Goal: Transaction & Acquisition: Purchase product/service

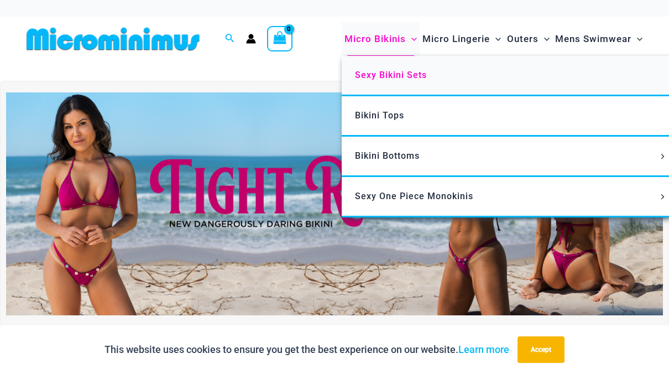
click at [373, 66] on link "Sexy Bikini Sets" at bounding box center [506, 76] width 329 height 40
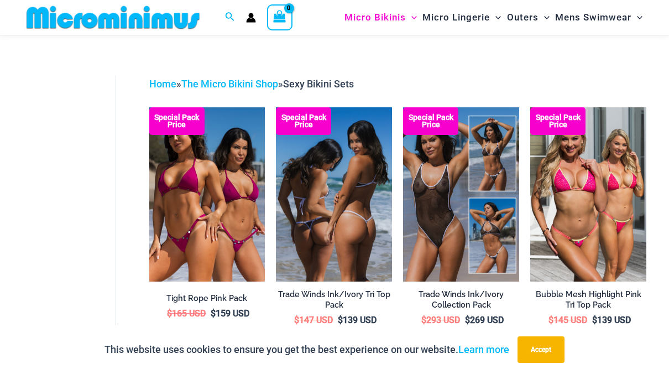
scroll to position [46, 0]
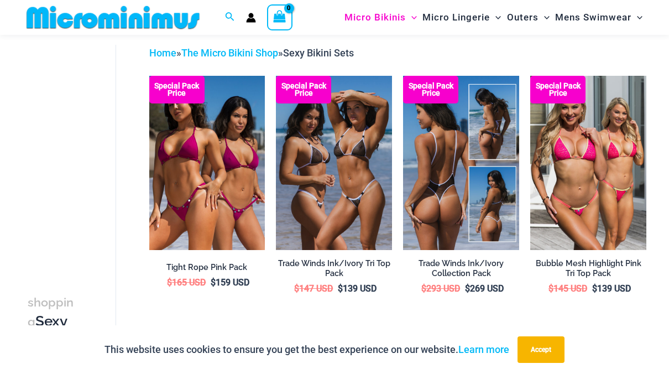
click at [434, 167] on img at bounding box center [461, 163] width 116 height 174
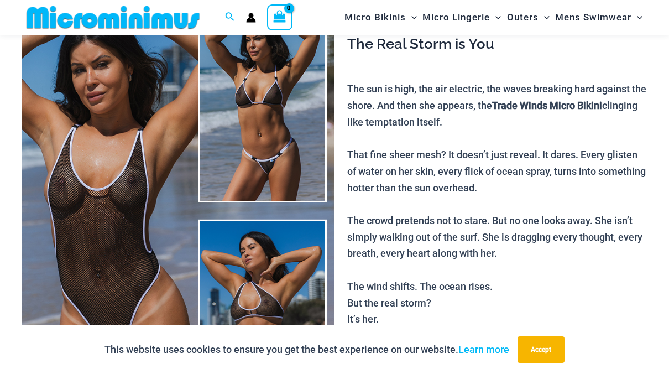
scroll to position [101, 0]
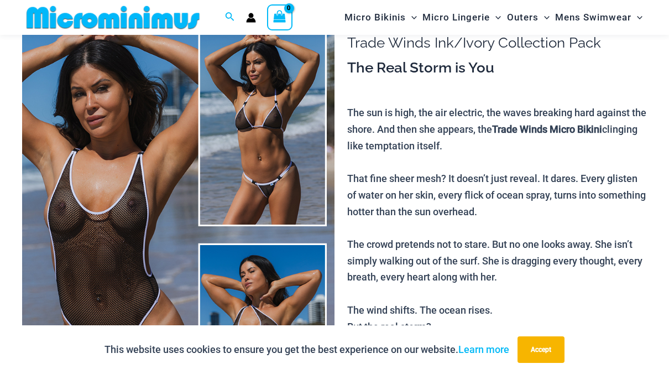
click at [102, 224] on img at bounding box center [178, 234] width 312 height 469
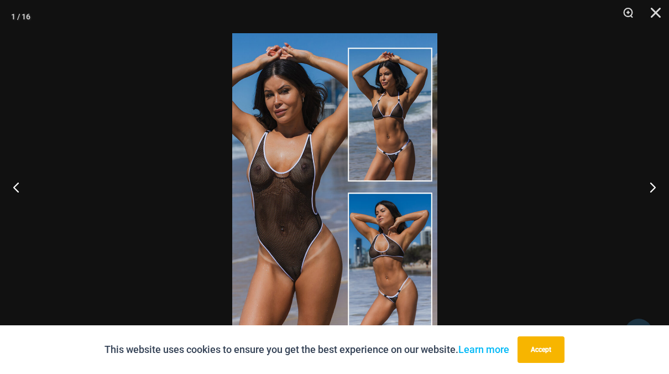
click at [299, 176] on img at bounding box center [334, 186] width 205 height 307
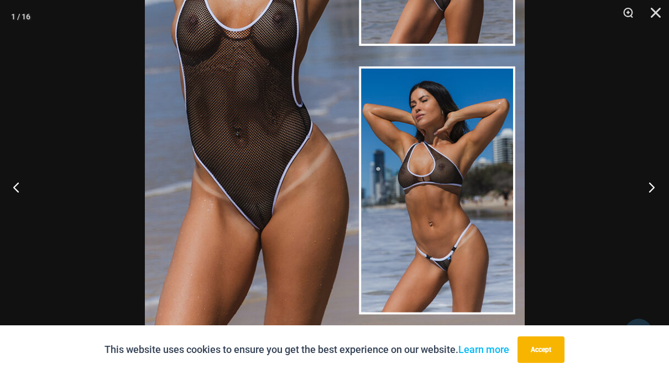
click at [647, 189] on button "Next" at bounding box center [647, 186] width 41 height 55
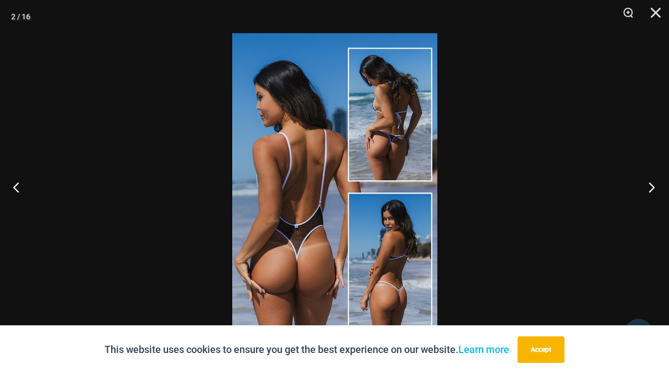
click at [647, 189] on button "Next" at bounding box center [647, 186] width 41 height 55
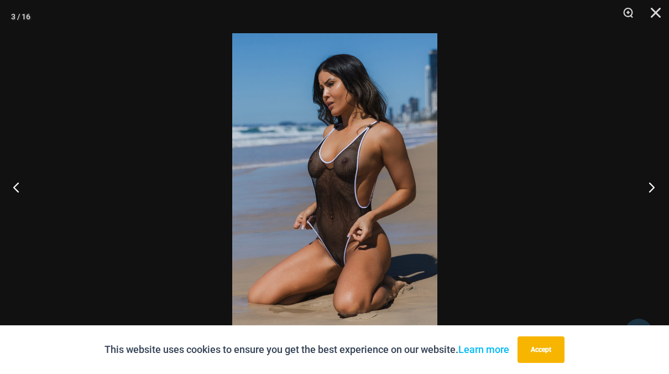
click at [647, 189] on button "Next" at bounding box center [647, 186] width 41 height 55
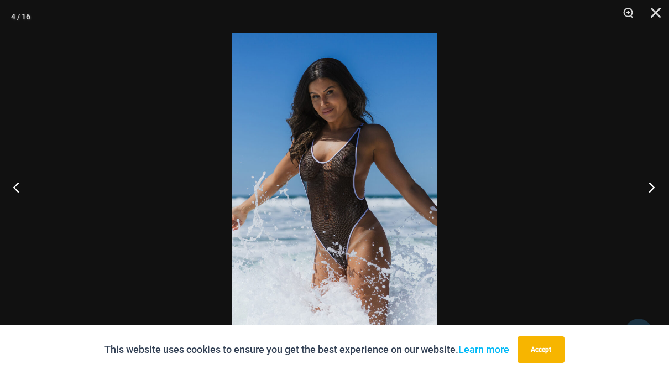
click at [647, 188] on button "Next" at bounding box center [647, 186] width 41 height 55
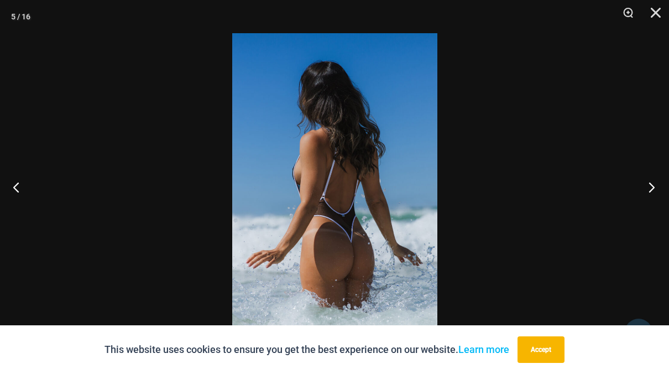
click at [647, 188] on button "Next" at bounding box center [647, 186] width 41 height 55
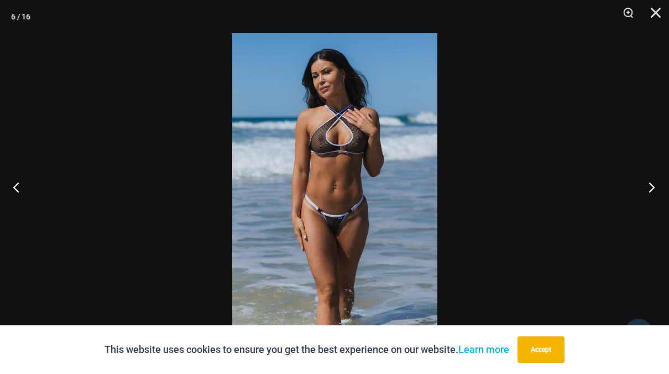
click at [647, 188] on button "Next" at bounding box center [647, 186] width 41 height 55
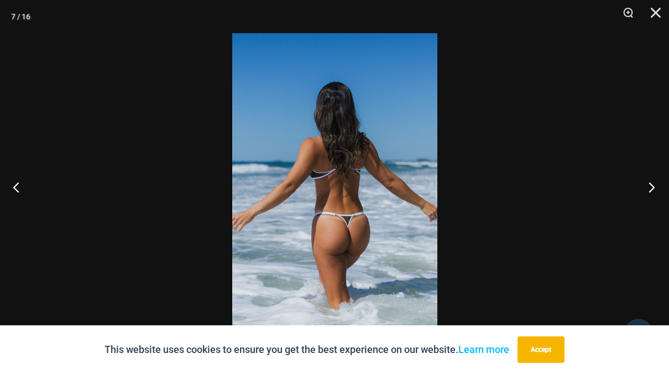
click at [648, 187] on button "Next" at bounding box center [647, 186] width 41 height 55
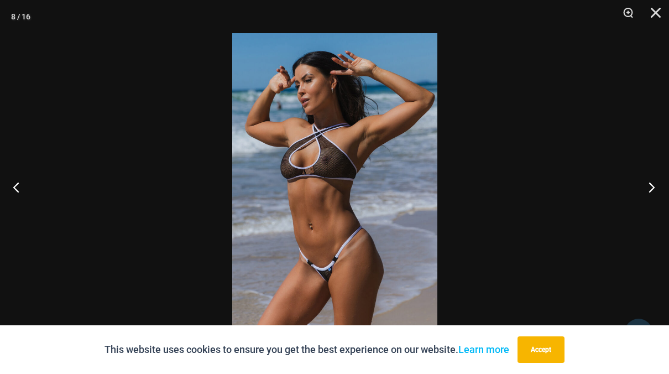
click at [648, 186] on button "Next" at bounding box center [647, 186] width 41 height 55
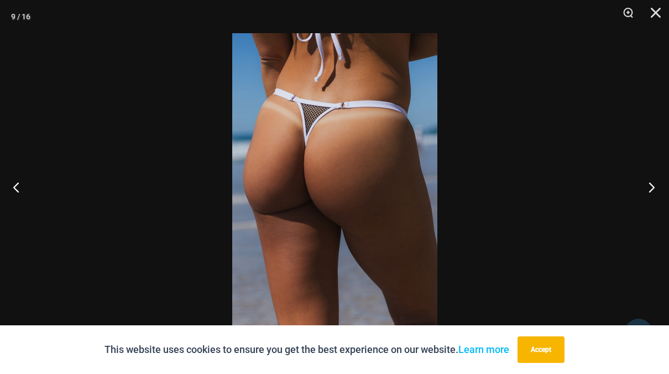
click at [648, 186] on button "Next" at bounding box center [647, 186] width 41 height 55
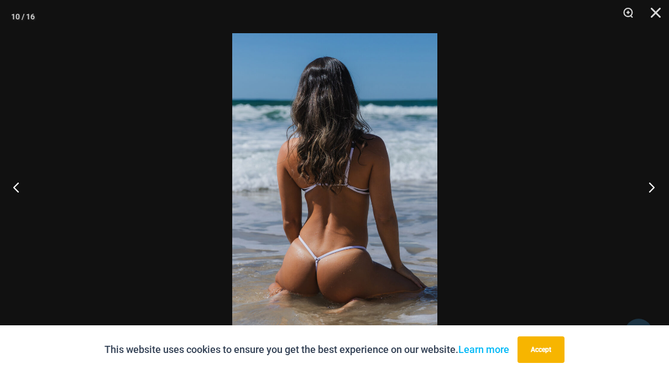
click at [648, 186] on button "Next" at bounding box center [647, 186] width 41 height 55
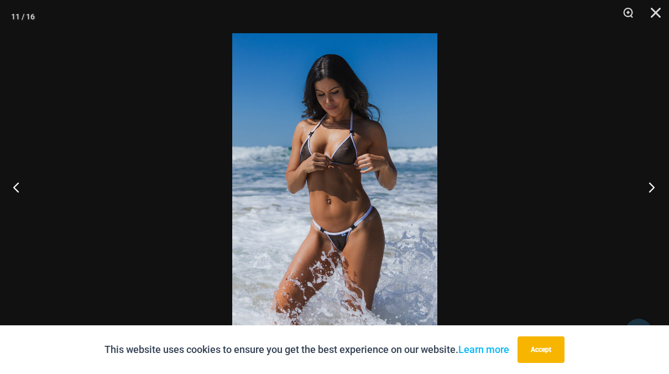
click at [648, 186] on button "Next" at bounding box center [647, 186] width 41 height 55
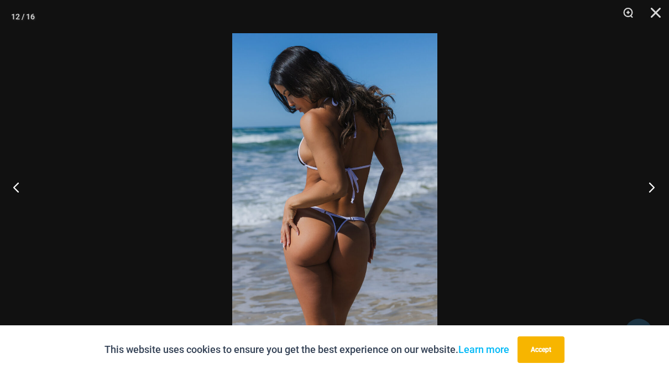
click at [648, 186] on button "Next" at bounding box center [647, 186] width 41 height 55
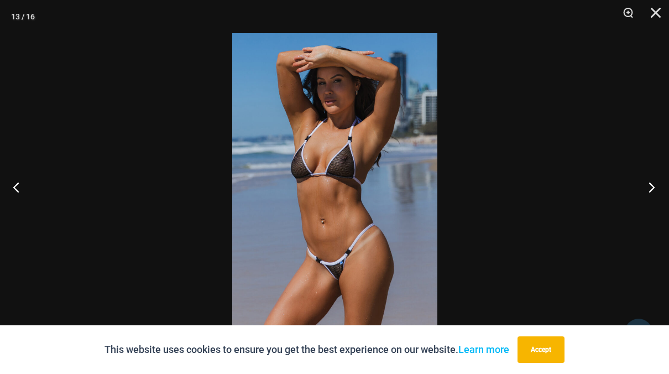
click at [648, 186] on button "Next" at bounding box center [647, 186] width 41 height 55
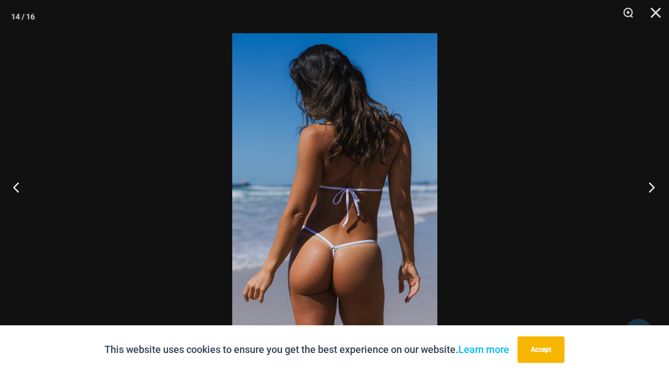
click at [648, 186] on button "Next" at bounding box center [647, 186] width 41 height 55
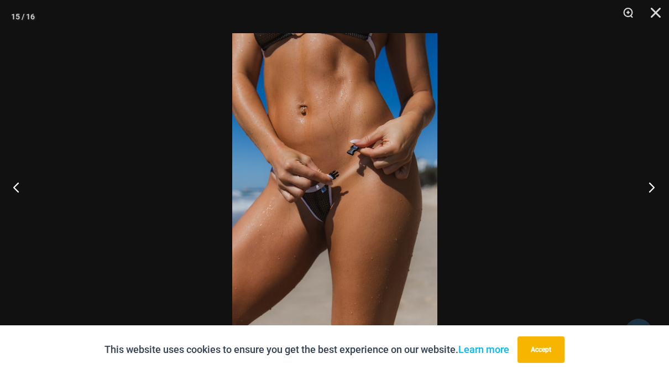
click at [648, 186] on button "Next" at bounding box center [647, 186] width 41 height 55
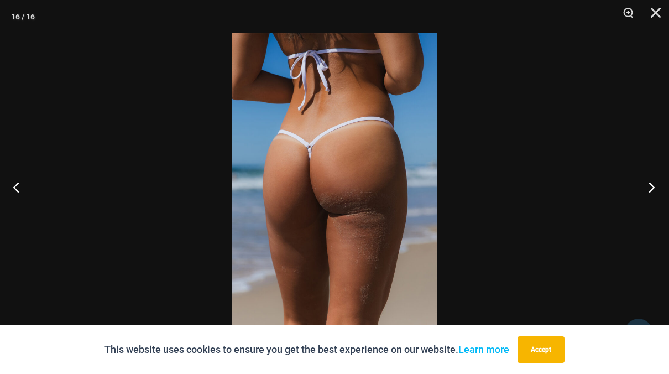
click at [648, 186] on button "Next" at bounding box center [647, 186] width 41 height 55
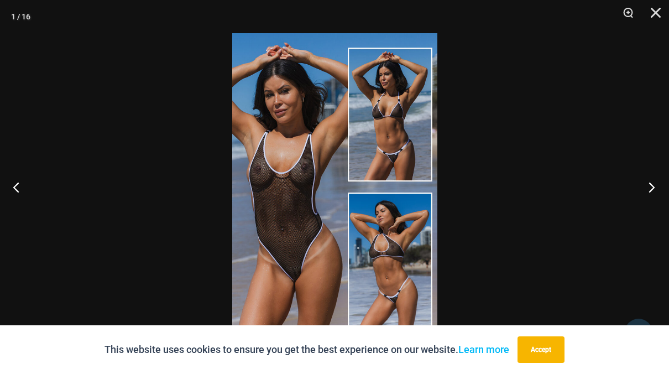
click at [648, 186] on button "Next" at bounding box center [647, 186] width 41 height 55
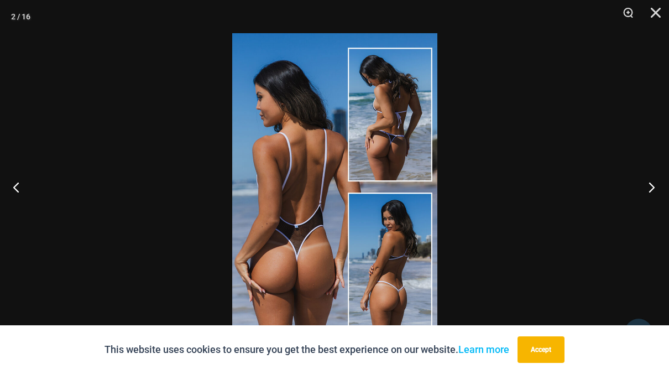
click at [648, 186] on button "Next" at bounding box center [647, 186] width 41 height 55
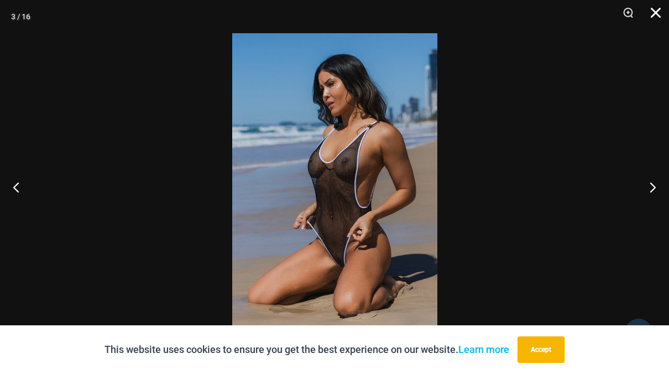
click at [307, 14] on div at bounding box center [334, 187] width 669 height 374
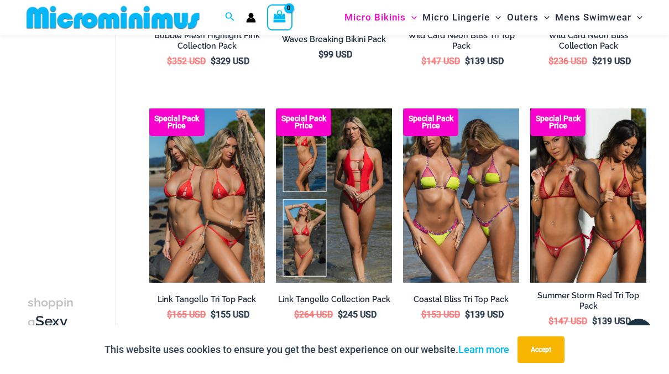
scroll to position [589, 0]
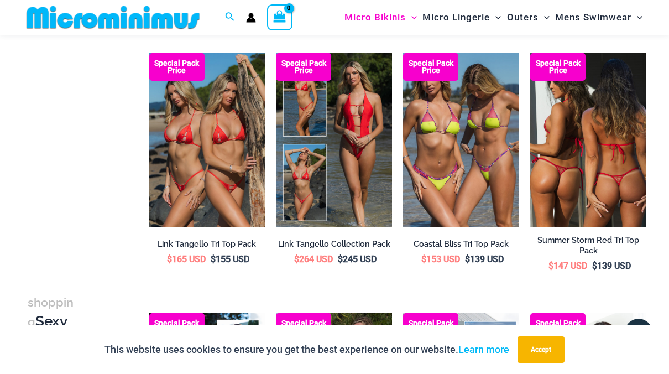
click at [574, 159] on img at bounding box center [588, 140] width 116 height 174
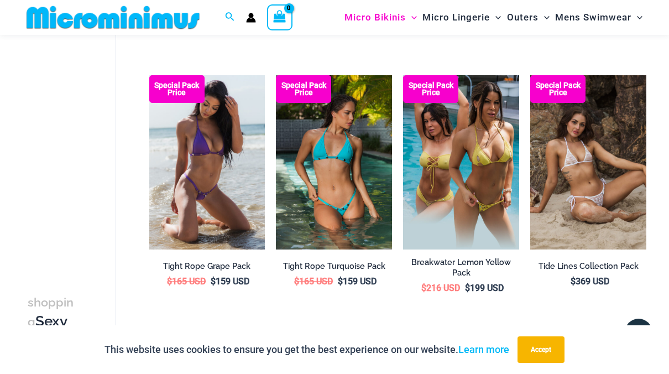
scroll to position [1971, 0]
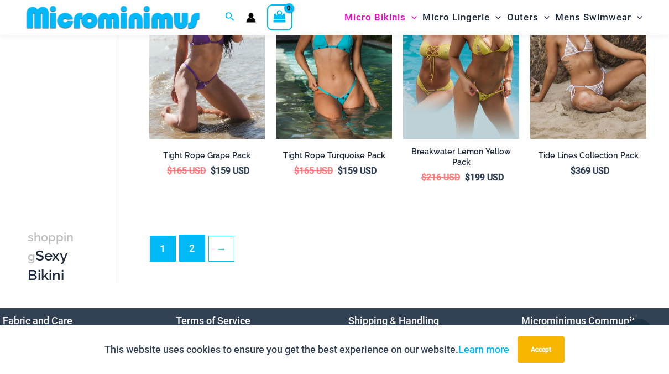
click at [190, 243] on link "2" at bounding box center [192, 248] width 25 height 26
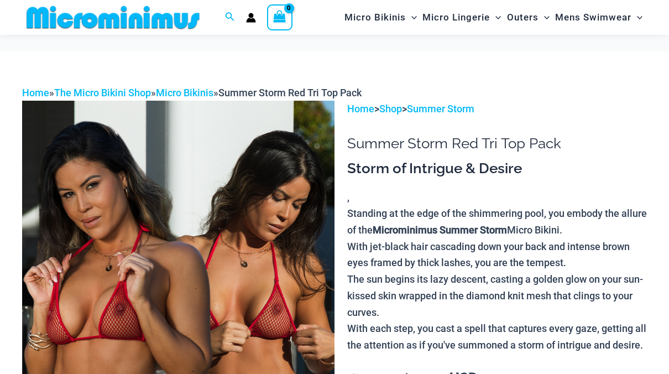
scroll to position [101, 0]
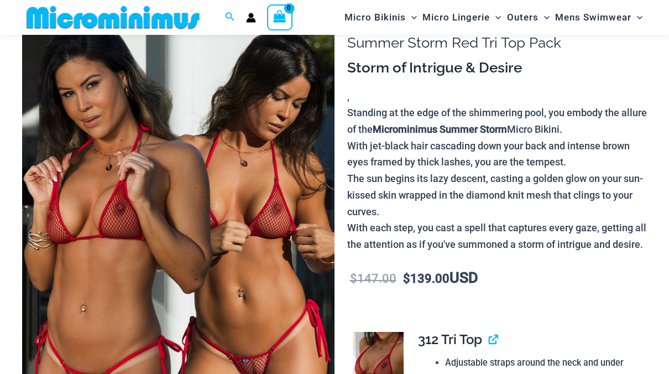
click at [222, 220] on img at bounding box center [178, 234] width 312 height 469
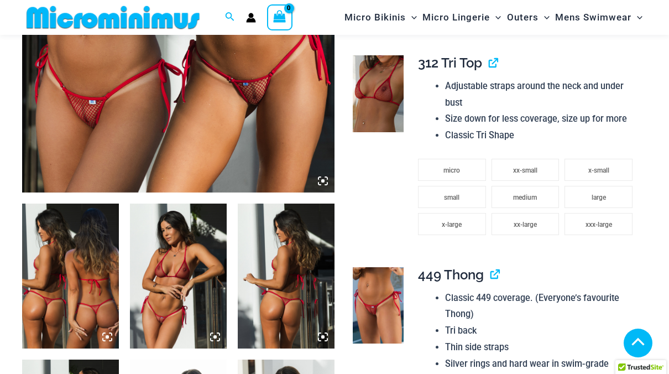
scroll to position [377, 0]
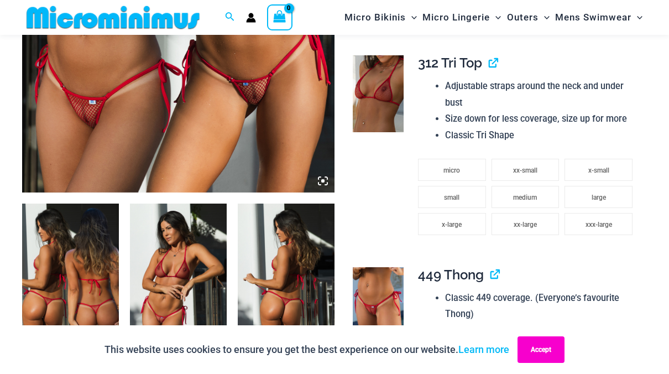
click at [548, 348] on button "Accept" at bounding box center [540, 349] width 47 height 27
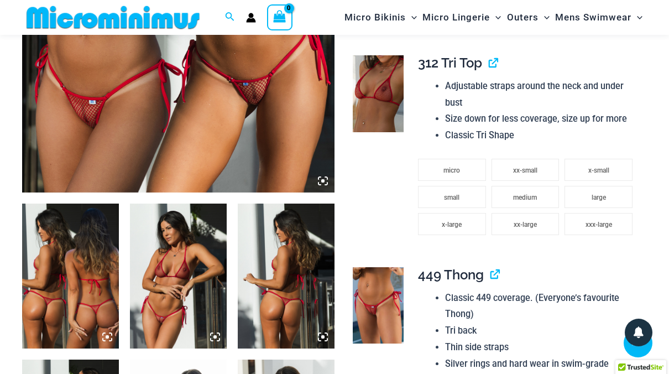
click at [104, 334] on icon at bounding box center [107, 337] width 10 height 10
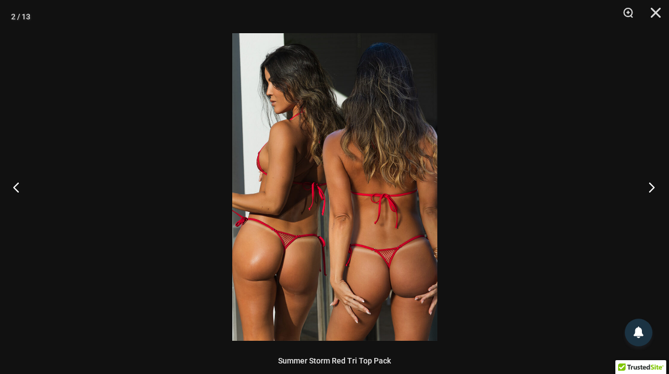
click at [652, 184] on button "Next" at bounding box center [647, 186] width 41 height 55
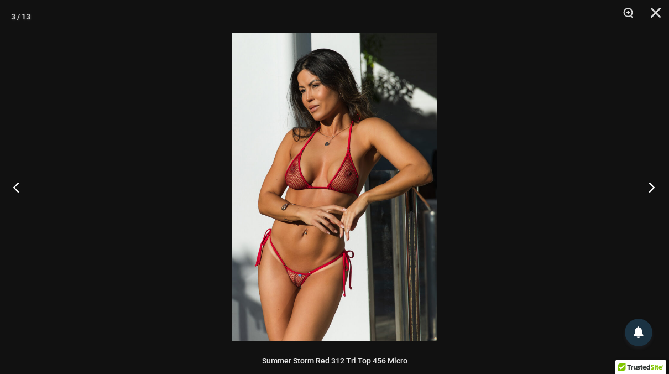
click at [652, 184] on button "Next" at bounding box center [647, 186] width 41 height 55
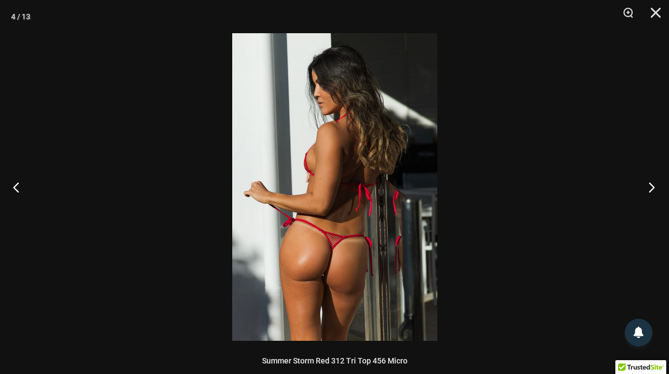
click at [652, 184] on button "Next" at bounding box center [647, 186] width 41 height 55
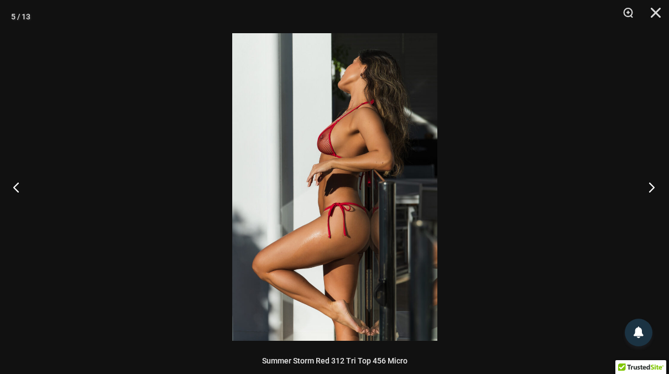
click at [652, 184] on button "Next" at bounding box center [647, 186] width 41 height 55
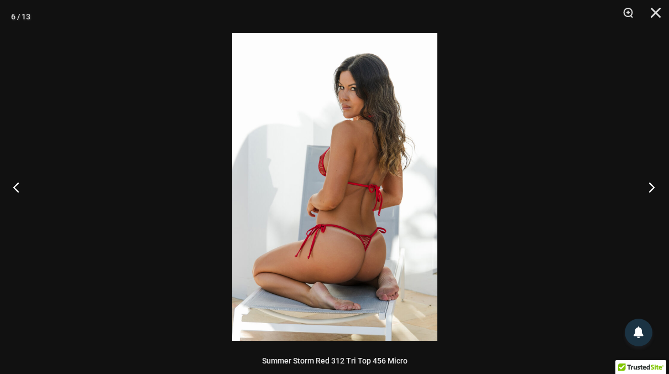
click at [652, 184] on button "Next" at bounding box center [647, 186] width 41 height 55
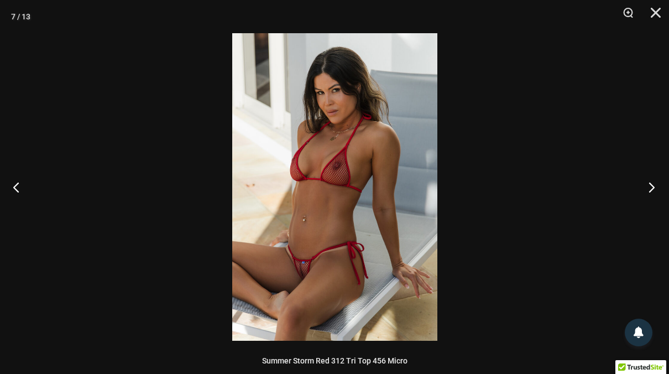
click at [644, 182] on button "Next" at bounding box center [647, 186] width 41 height 55
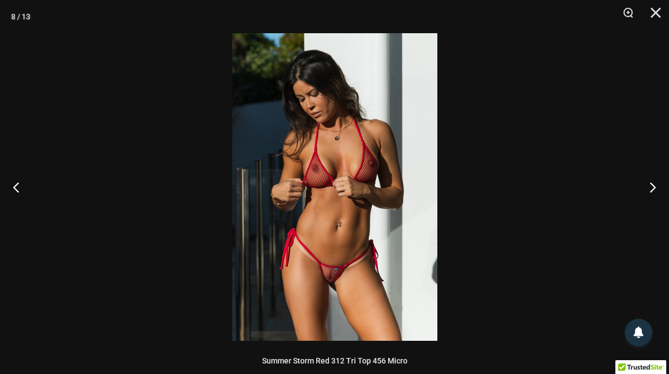
click at [315, 255] on img at bounding box center [334, 186] width 205 height 307
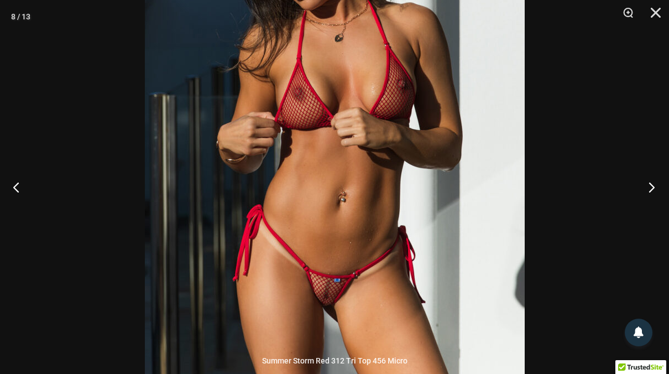
click at [655, 190] on button "Next" at bounding box center [647, 186] width 41 height 55
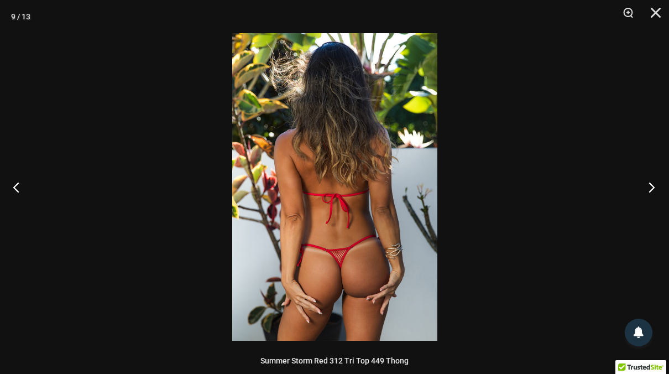
click at [655, 190] on button "Next" at bounding box center [647, 186] width 41 height 55
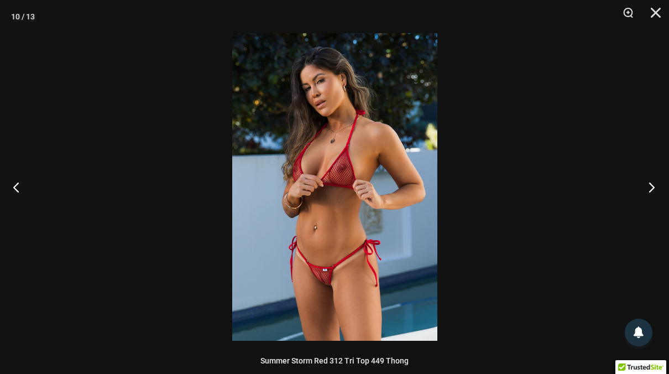
click at [655, 190] on button "Next" at bounding box center [647, 186] width 41 height 55
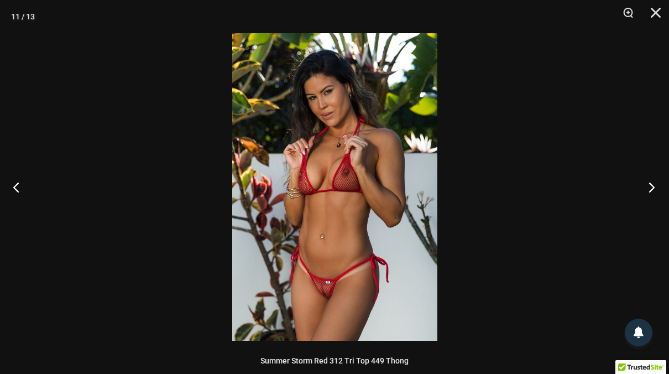
click at [655, 190] on button "Next" at bounding box center [647, 186] width 41 height 55
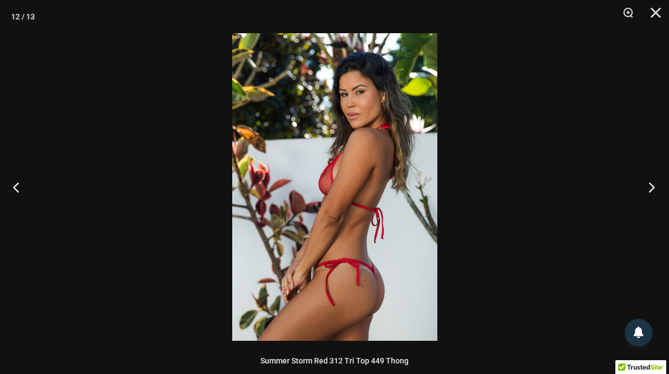
click at [655, 190] on button "Next" at bounding box center [647, 186] width 41 height 55
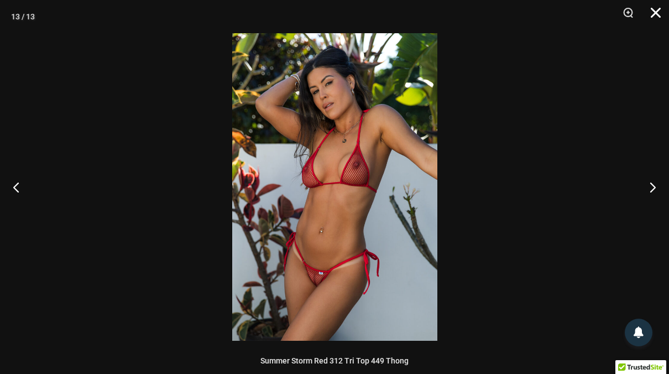
click at [657, 9] on button "Close" at bounding box center [652, 16] width 28 height 33
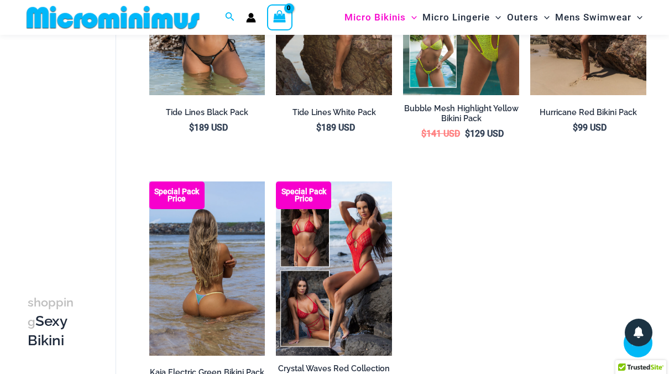
scroll to position [211, 0]
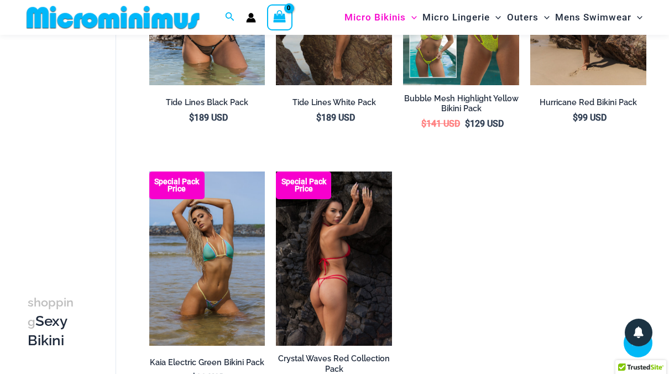
click at [343, 245] on img at bounding box center [334, 258] width 116 height 174
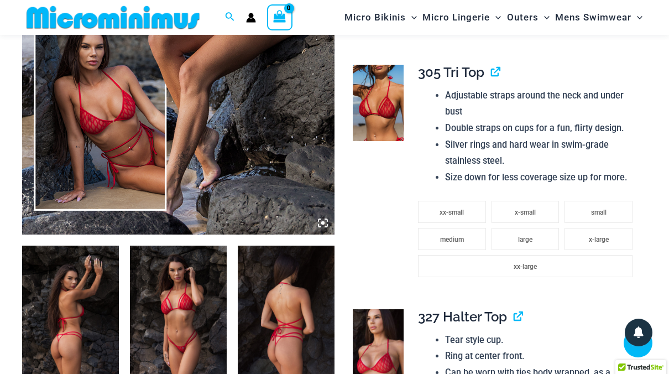
scroll to position [442, 0]
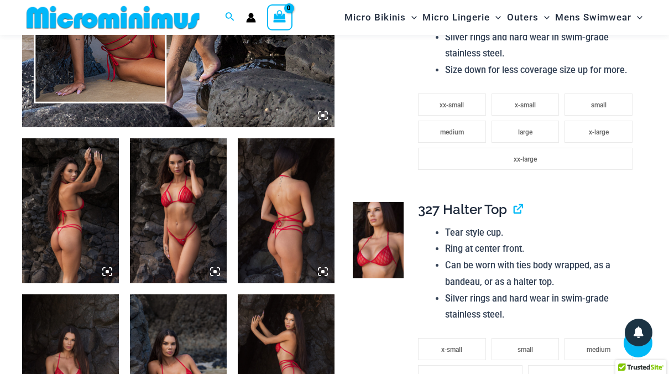
click at [217, 269] on icon at bounding box center [215, 271] width 10 height 10
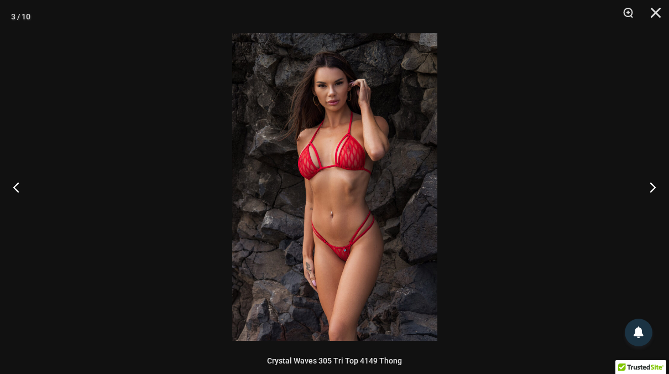
click at [382, 237] on img at bounding box center [334, 186] width 205 height 307
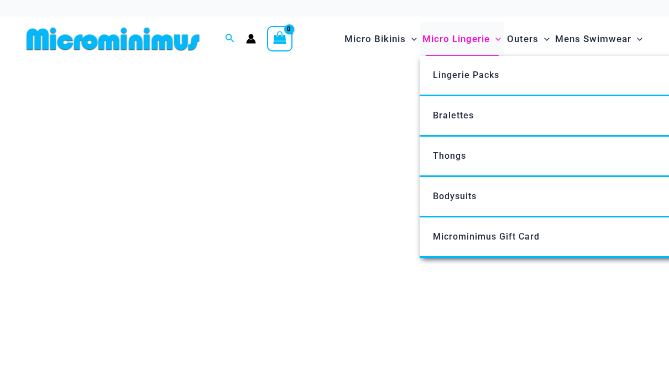
click at [471, 41] on span "Micro Lingerie" at bounding box center [455, 39] width 67 height 28
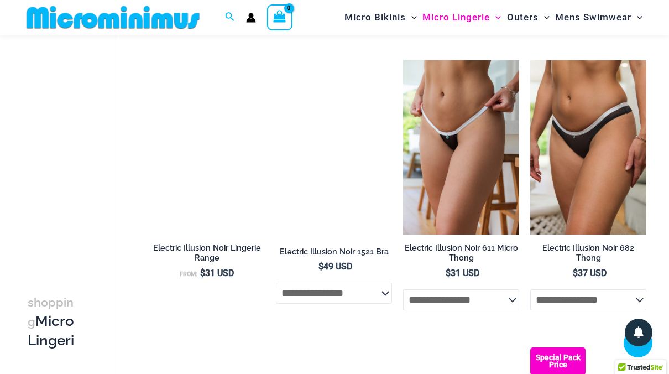
scroll to position [1548, 0]
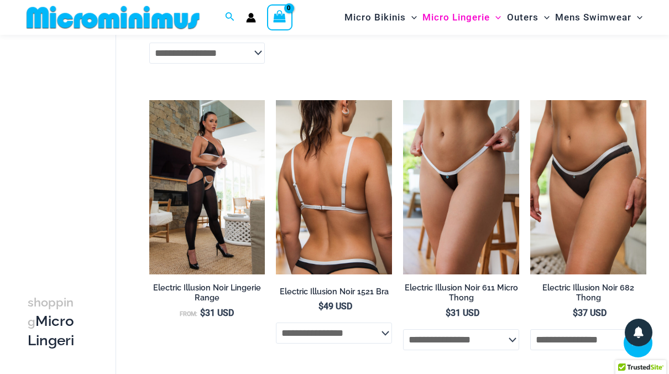
click at [339, 187] on img at bounding box center [334, 187] width 116 height 174
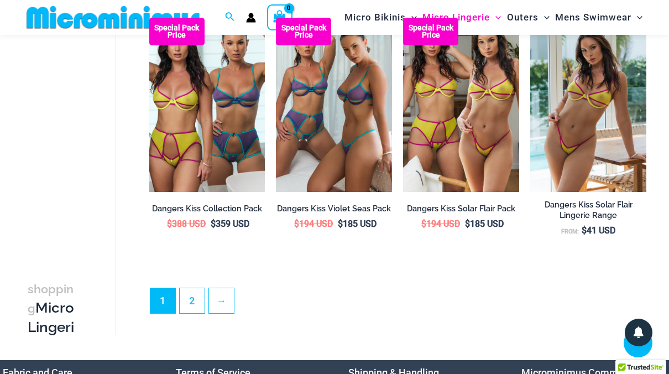
scroll to position [2211, 0]
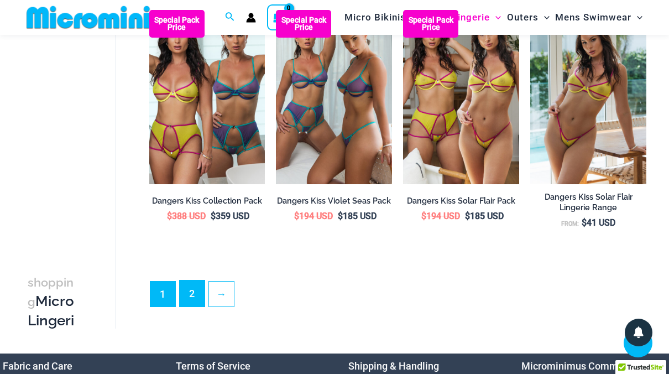
click at [193, 301] on link "2" at bounding box center [192, 293] width 25 height 26
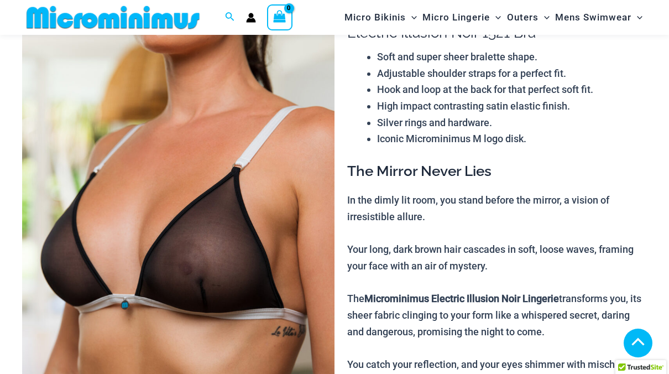
scroll to position [598, 0]
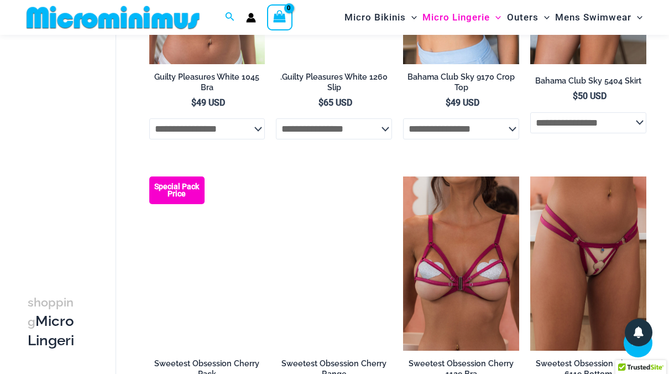
scroll to position [1372, 0]
